Goal: Task Accomplishment & Management: Manage account settings

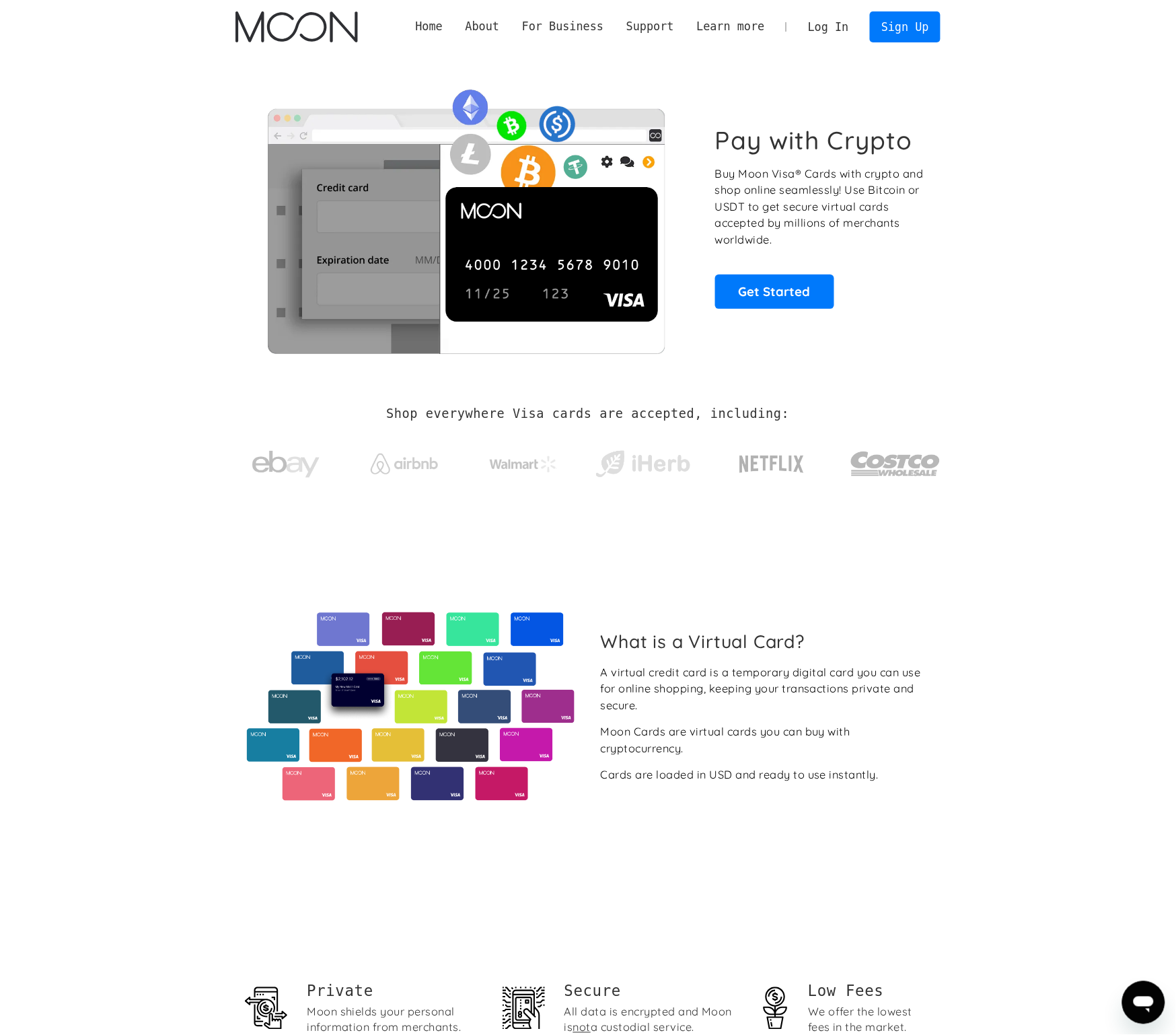
click at [839, 34] on link "Log In" at bounding box center [828, 27] width 63 height 30
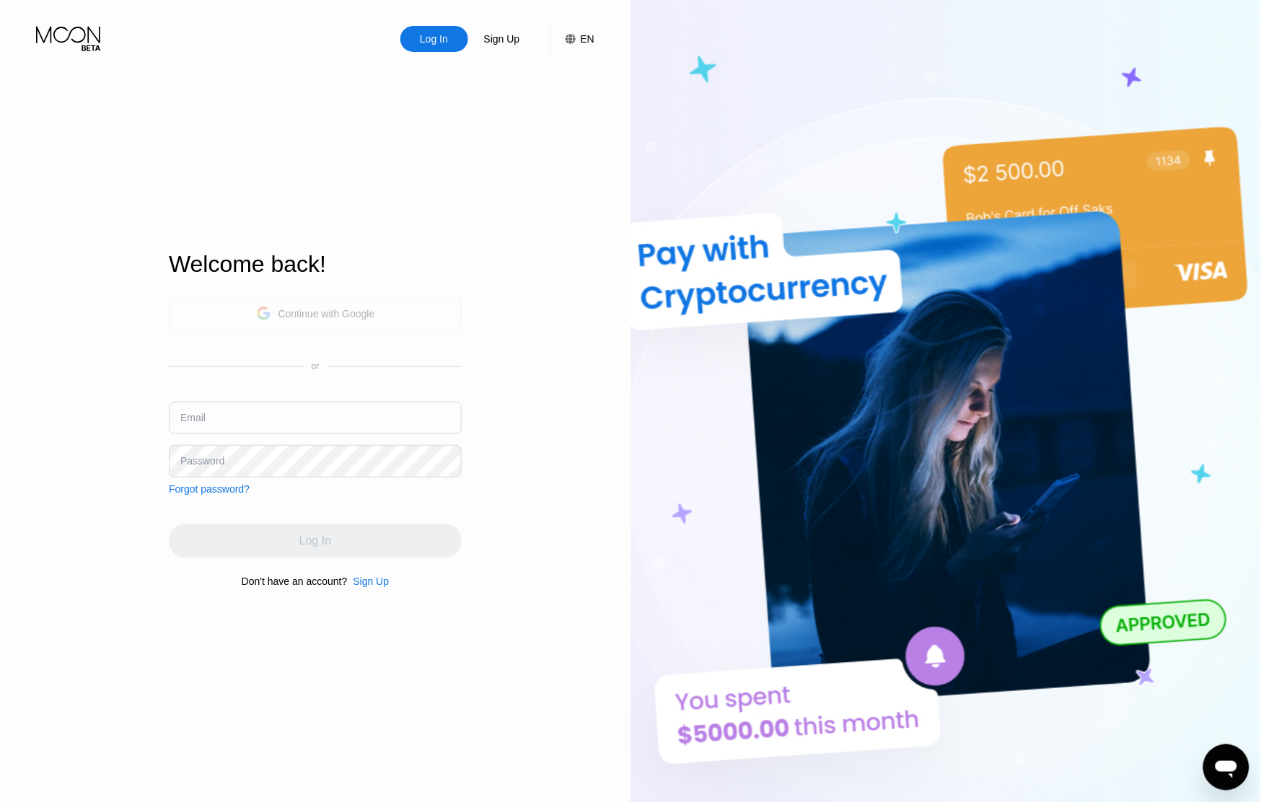
click at [351, 308] on div "Continue with Google" at bounding box center [326, 314] width 97 height 12
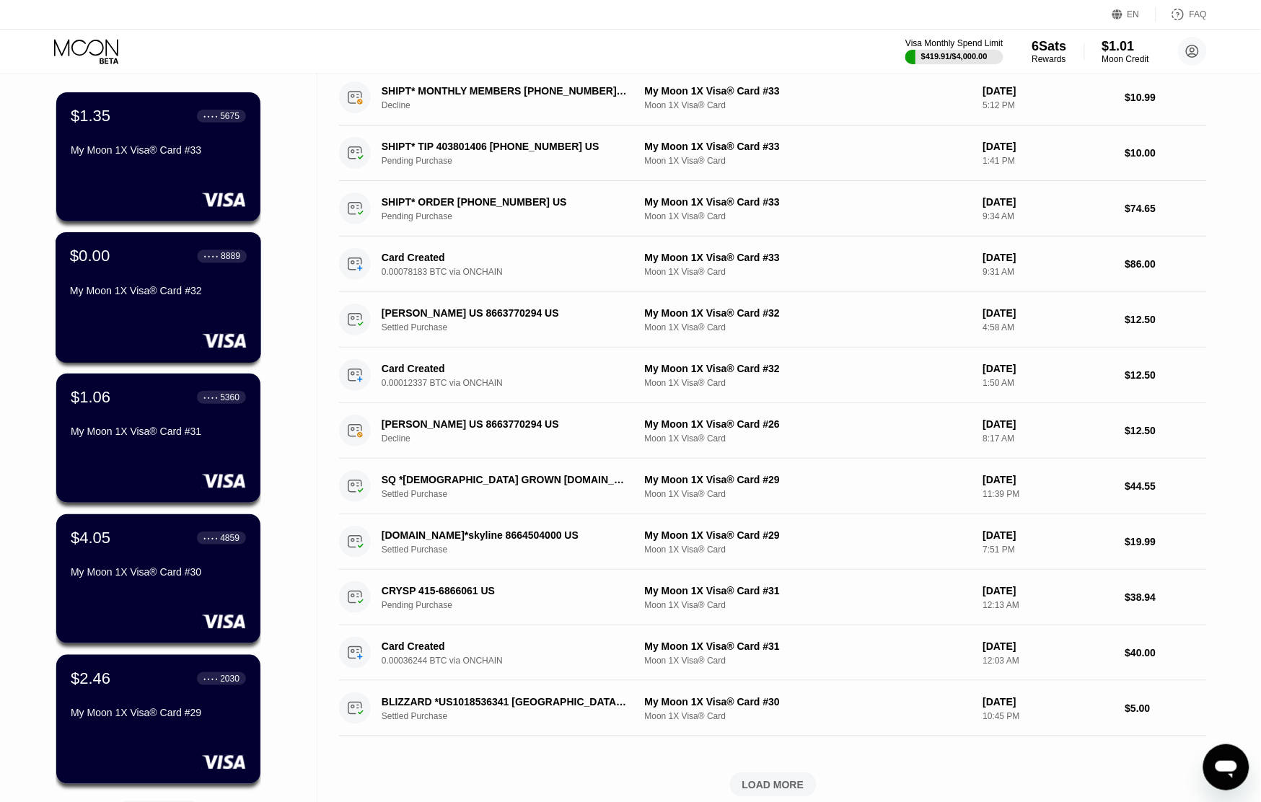
scroll to position [180, 0]
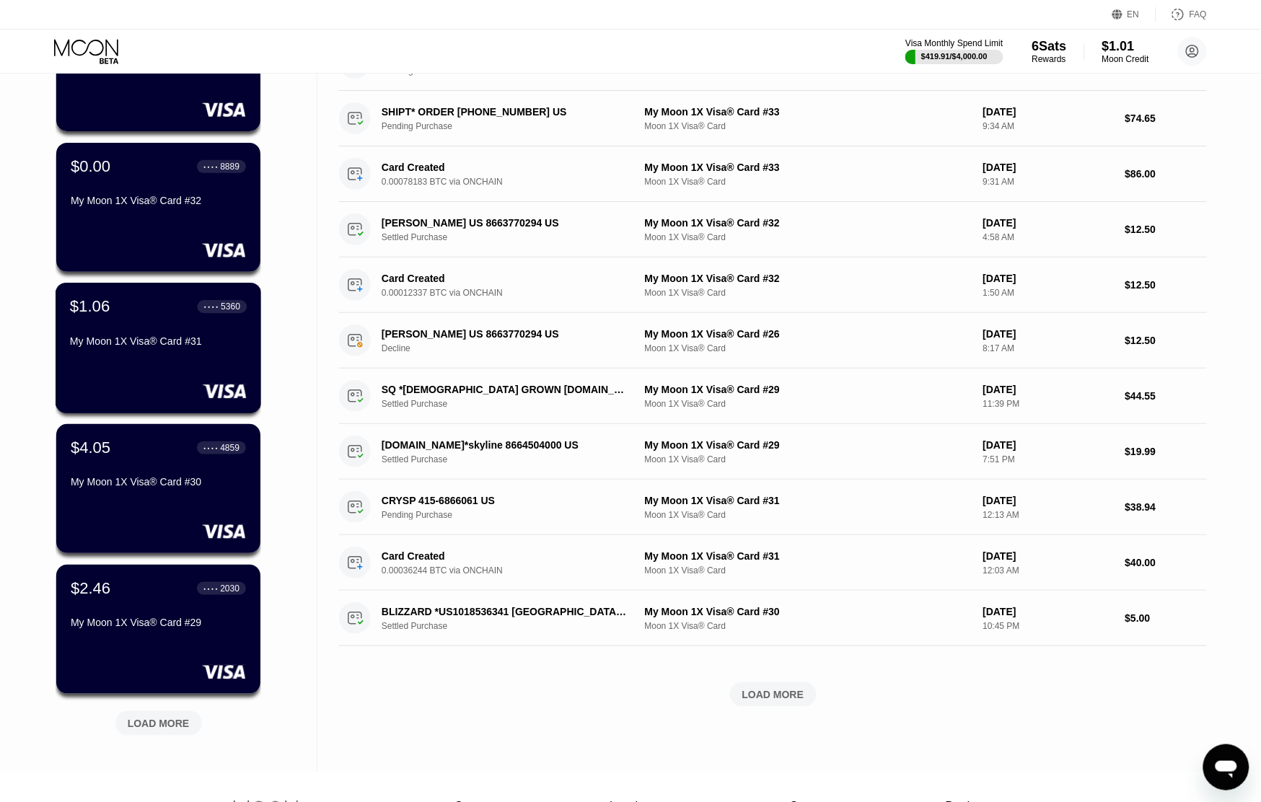
click at [192, 372] on div "$1.06 ● ● ● ● 5360 My Moon 1X Visa® Card #31" at bounding box center [159, 348] width 206 height 131
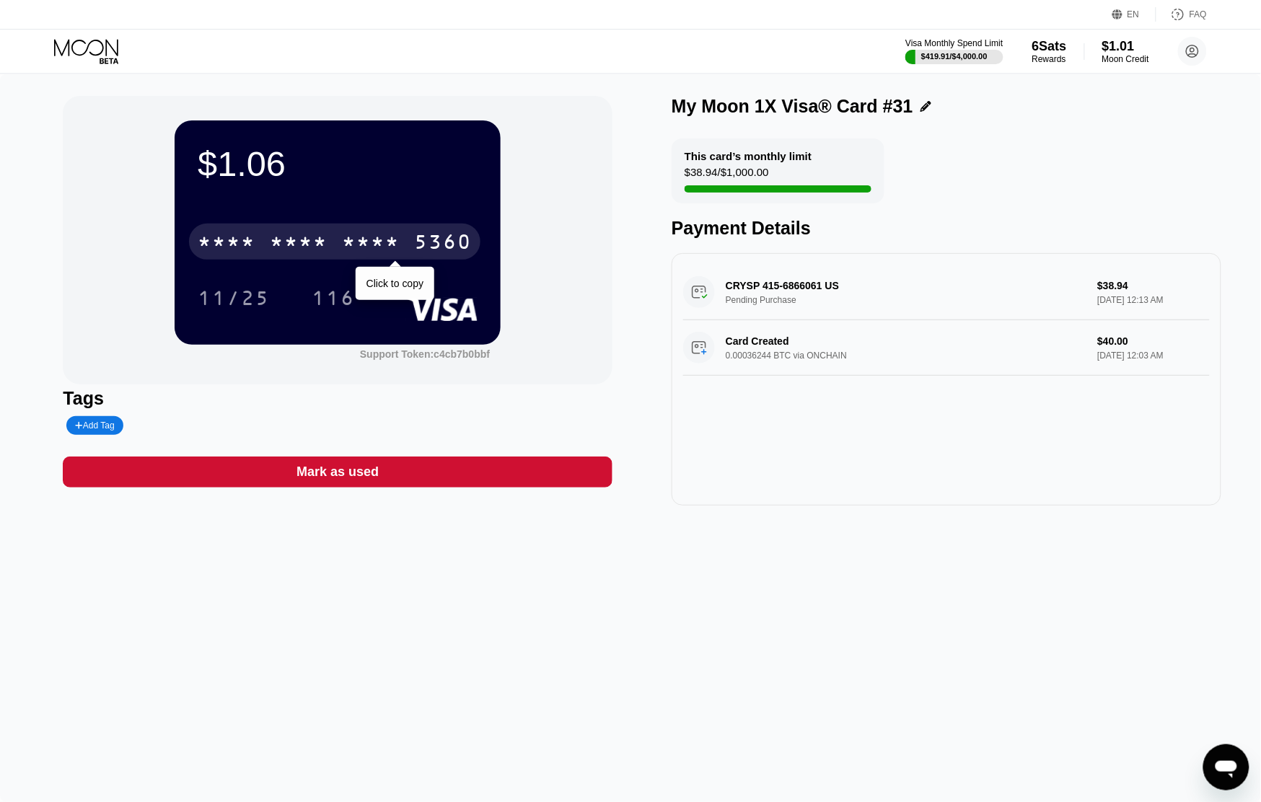
click at [376, 249] on div "* * * *" at bounding box center [371, 243] width 58 height 23
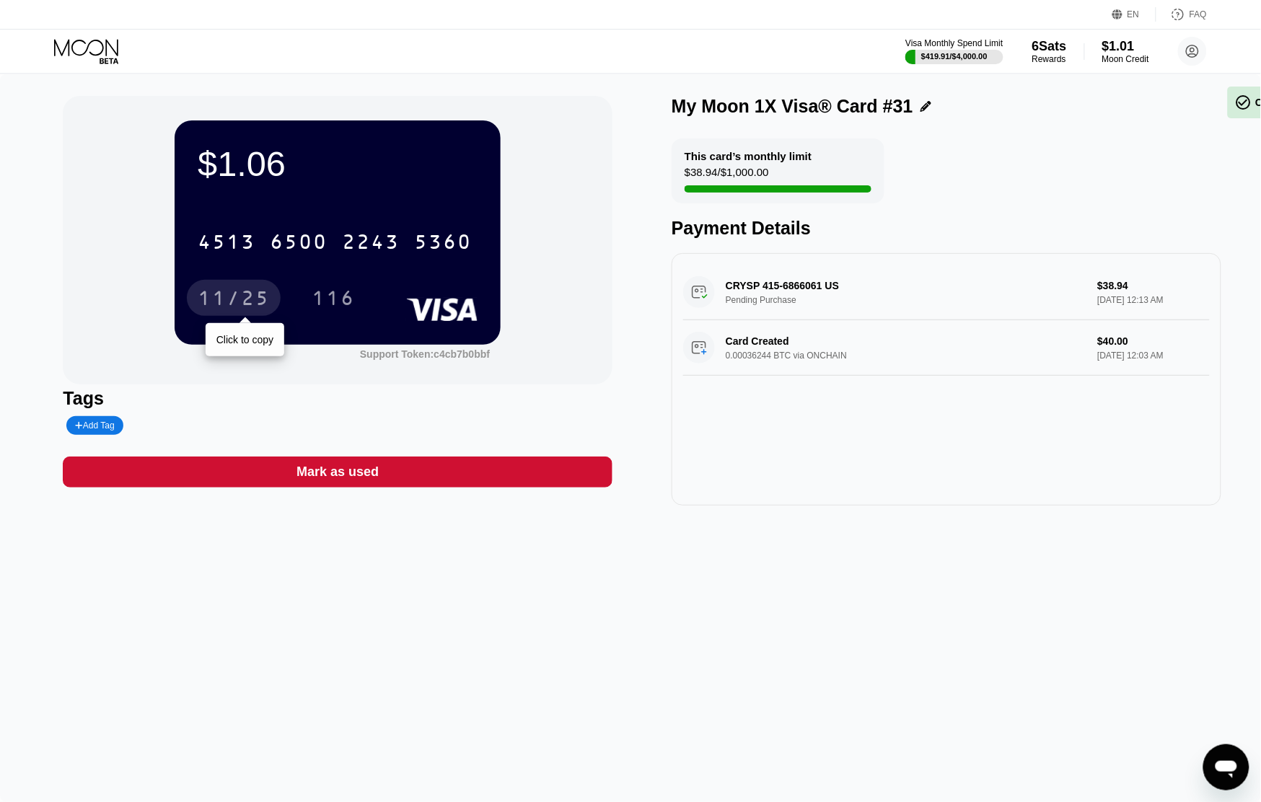
click at [237, 308] on div "11/25" at bounding box center [234, 300] width 72 height 23
